Goal: Task Accomplishment & Management: Manage account settings

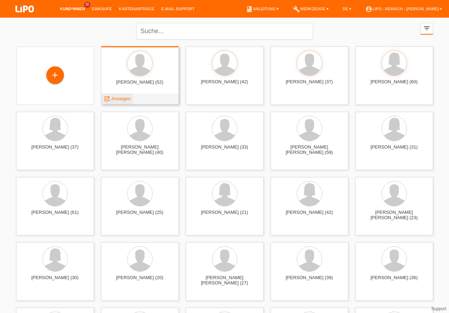
click at [123, 97] on span "Anzeigen" at bounding box center [120, 98] width 19 height 5
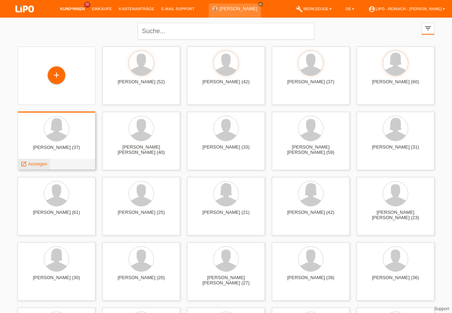
click at [38, 165] on span "Anzeigen" at bounding box center [37, 163] width 19 height 5
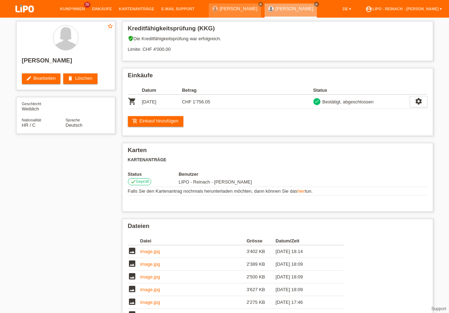
click at [410, 8] on link "account_circle LIPO - Reinach - Thomas Bauer ▾" at bounding box center [404, 9] width 84 height 4
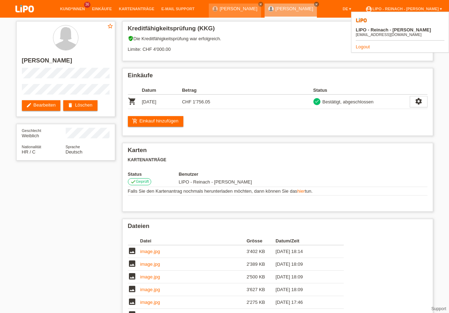
click at [360, 44] on link "Logout" at bounding box center [363, 46] width 14 height 5
